Goal: Task Accomplishment & Management: Manage account settings

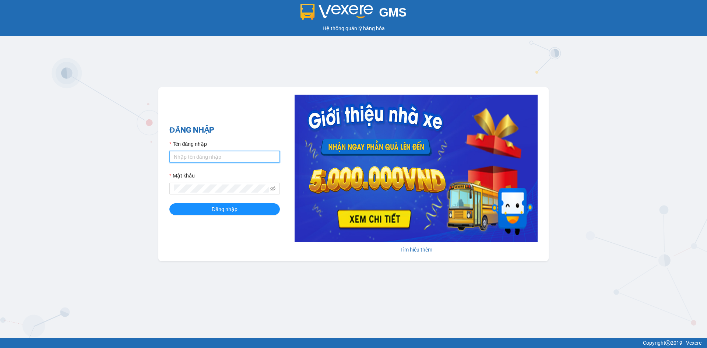
click at [214, 152] on input "Tên đăng nhập" at bounding box center [224, 157] width 111 height 12
type input "loannt.khanhphong"
click at [169, 203] on button "Đăng nhập" at bounding box center [224, 209] width 111 height 12
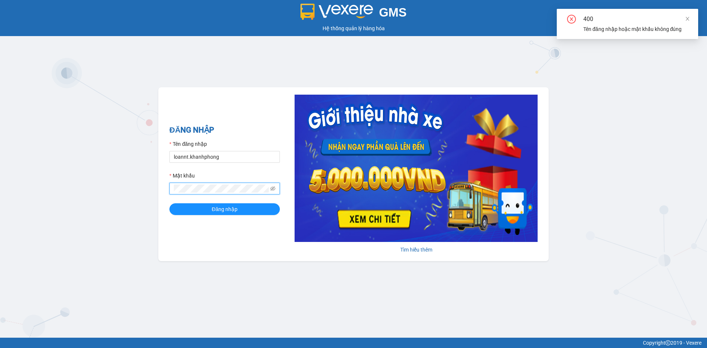
click at [123, 195] on div "GMS Hệ thống quản lý hàng hóa ĐĂNG NHẬP Tên đăng nhập loannt.khanhphong Mật khẩ…" at bounding box center [353, 169] width 707 height 338
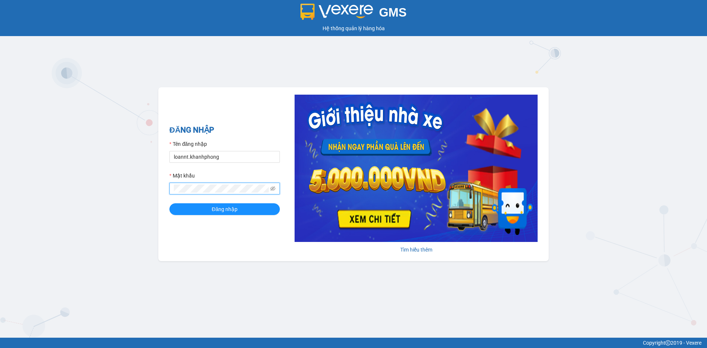
click at [169, 203] on button "Đăng nhập" at bounding box center [224, 209] width 111 height 12
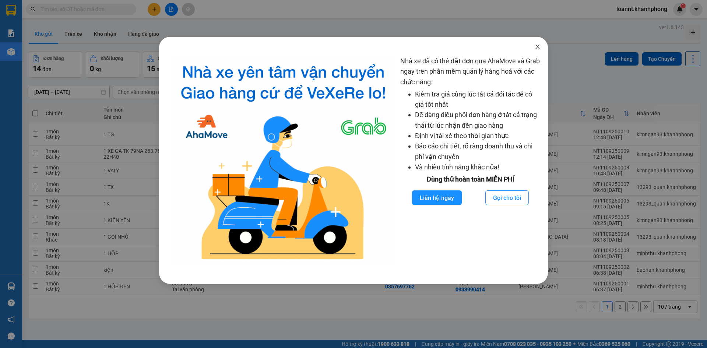
drag, startPoint x: 537, startPoint y: 48, endPoint x: 540, endPoint y: 59, distance: 11.6
click at [537, 48] on icon "close" at bounding box center [538, 47] width 6 height 6
